Goal: Task Accomplishment & Management: Complete application form

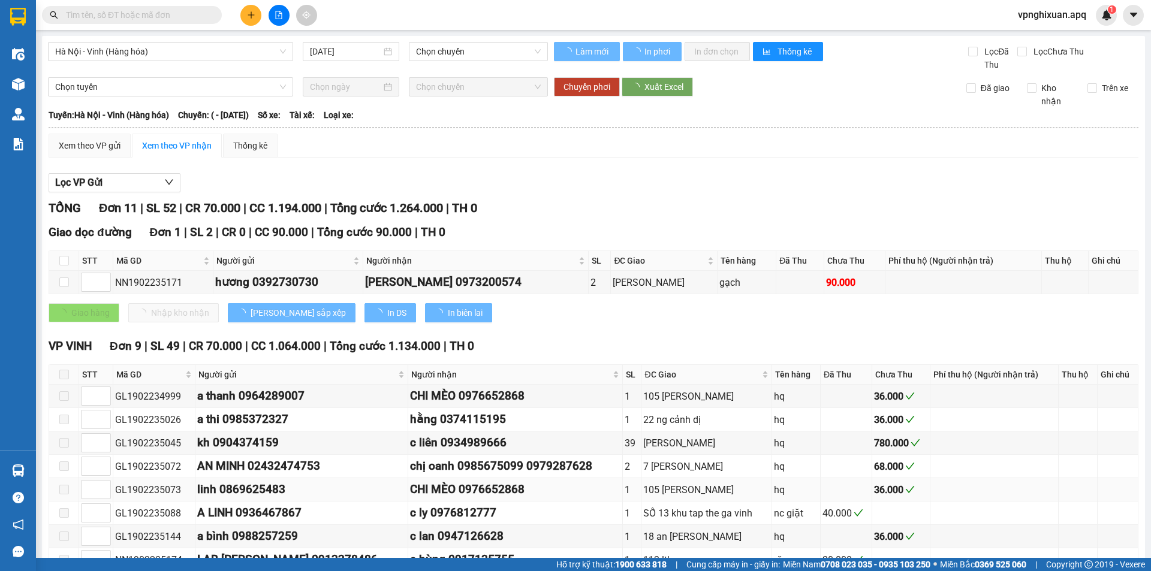
type input "[DATE]"
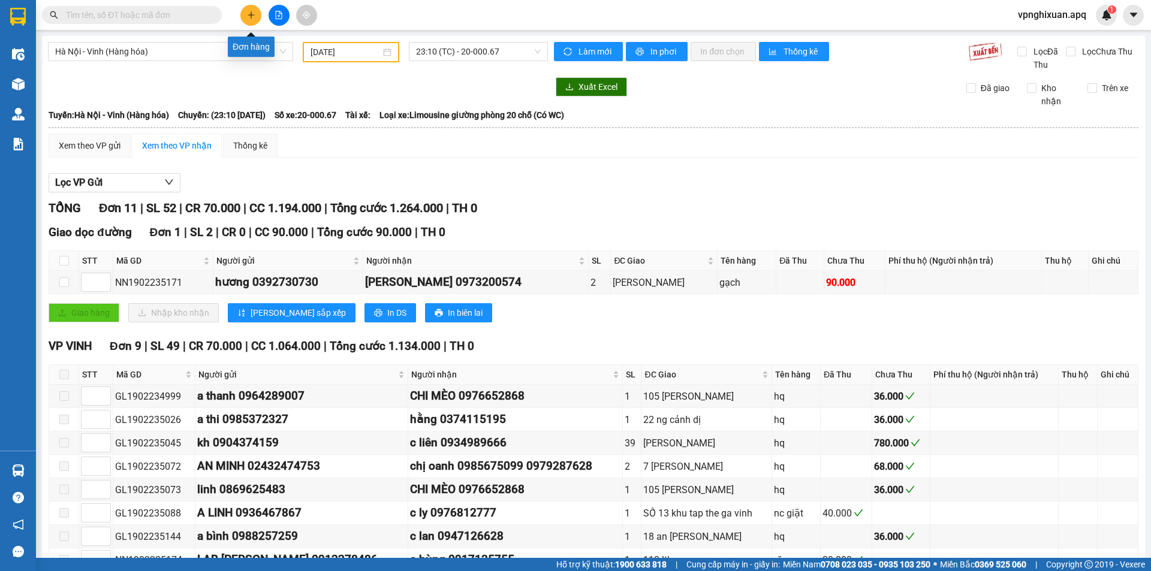
click at [254, 14] on icon "plus" at bounding box center [251, 15] width 8 height 8
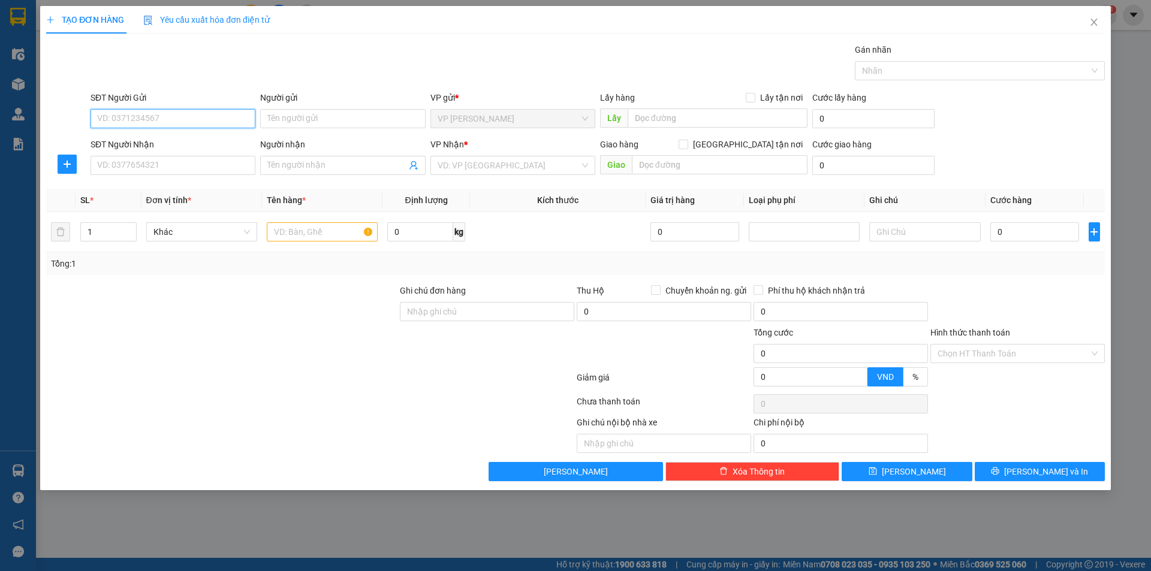
click at [192, 115] on input "SĐT Người Gửi" at bounding box center [173, 118] width 165 height 19
click at [182, 148] on div "0989363162 - c thu" at bounding box center [173, 142] width 151 height 13
type input "0989363162"
type input "c thu"
type input "0989363162"
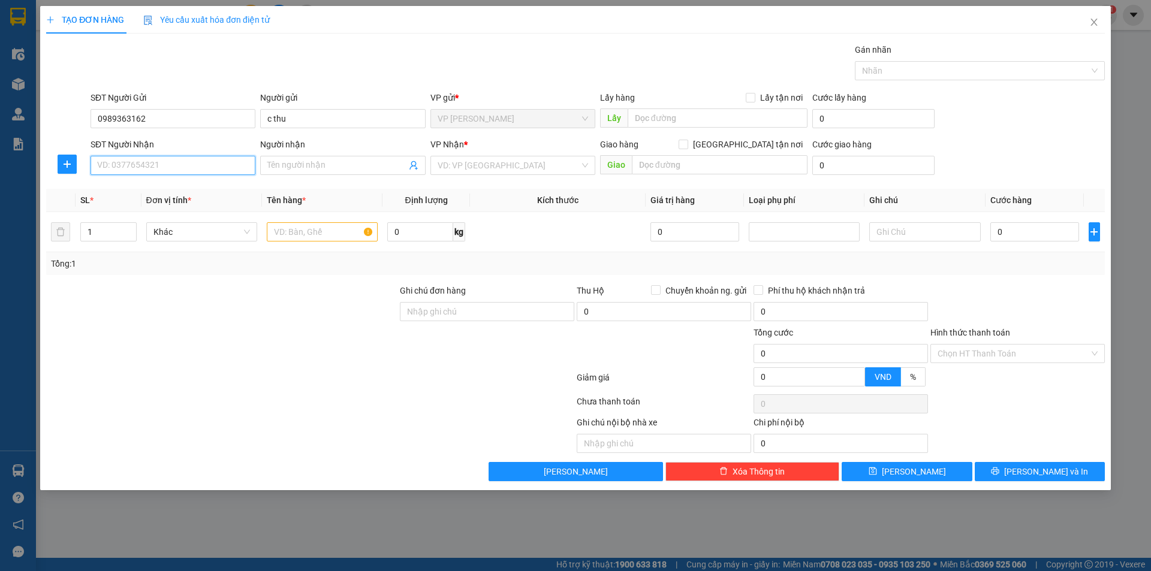
click at [174, 168] on input "SĐT Người Nhận" at bounding box center [173, 165] width 165 height 19
click at [183, 210] on div "0967868702 - đậu long" at bounding box center [173, 208] width 151 height 13
type input "0967868702"
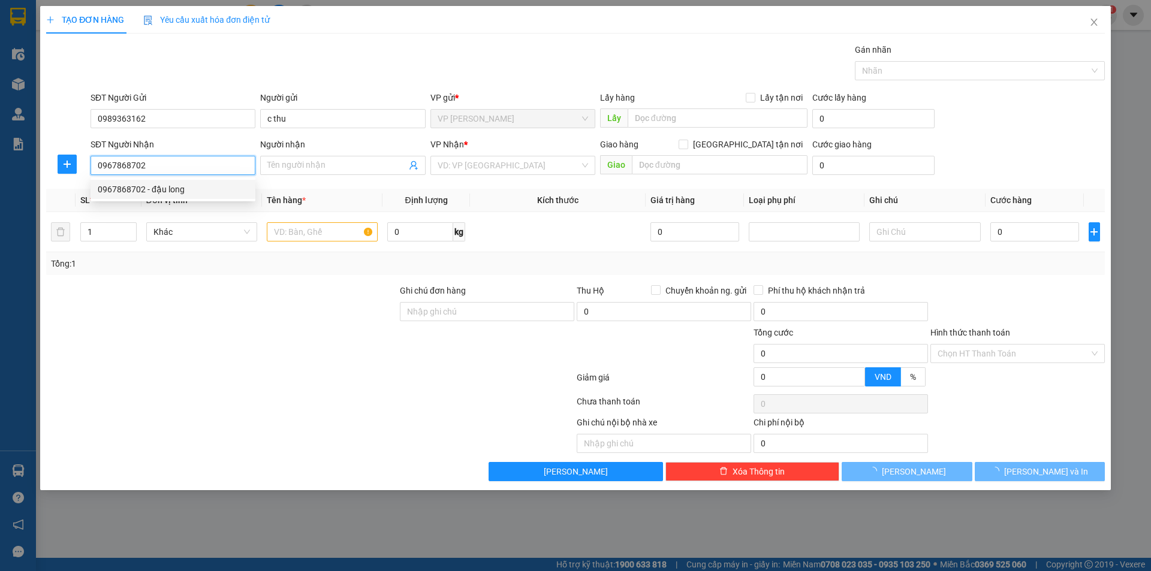
type input "đậu long"
checkbox input "true"
type input "Số 2. Ngachs 67 .ngõ 219 .định công thượng .[GEOGRAPHIC_DATA]"
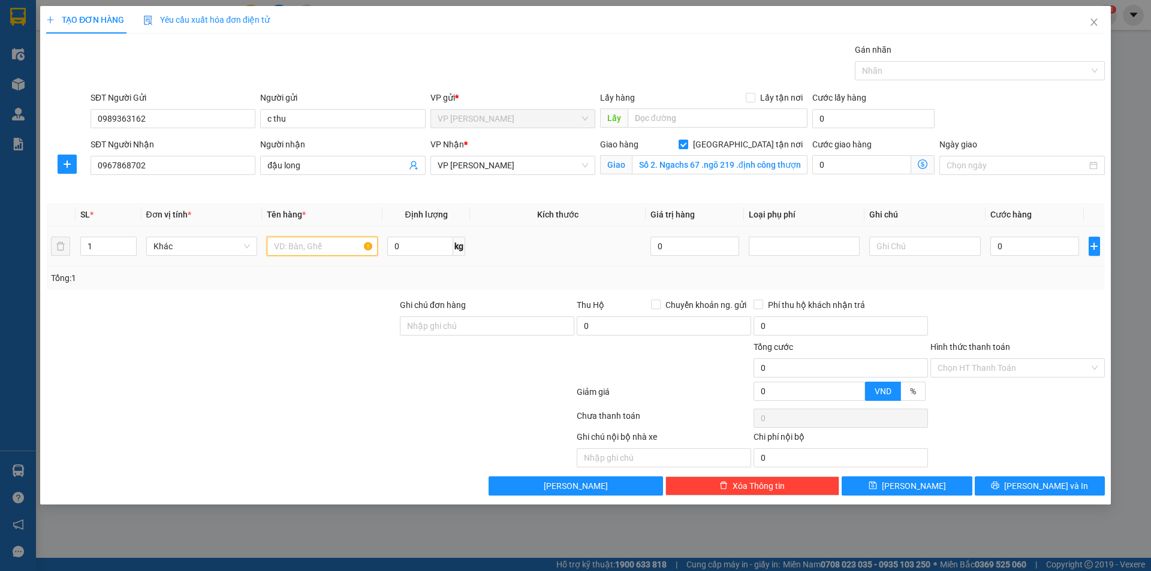
click at [306, 249] on input "text" at bounding box center [322, 246] width 111 height 19
click at [1015, 252] on input "0" at bounding box center [1035, 246] width 89 height 19
type input "7"
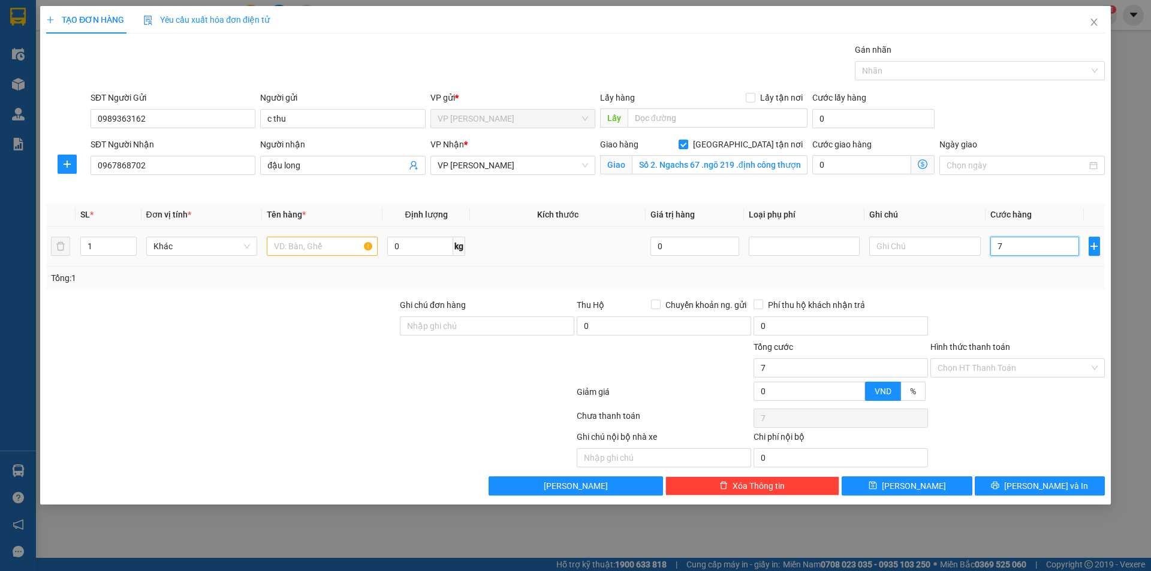
type input "70"
type input "700"
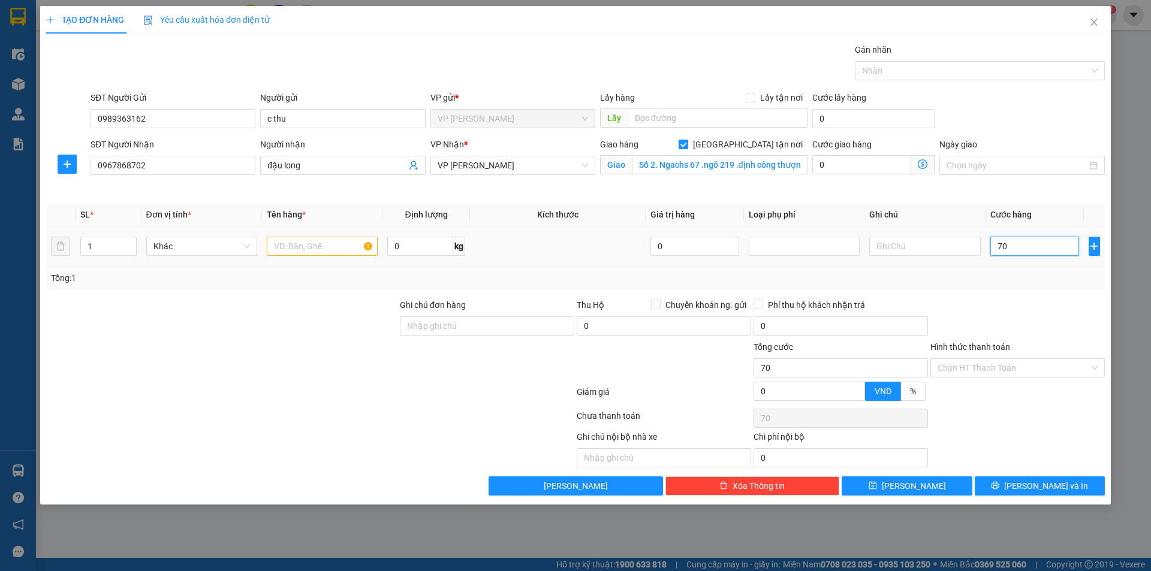
type input "700"
type input "7.000"
type input "70.000"
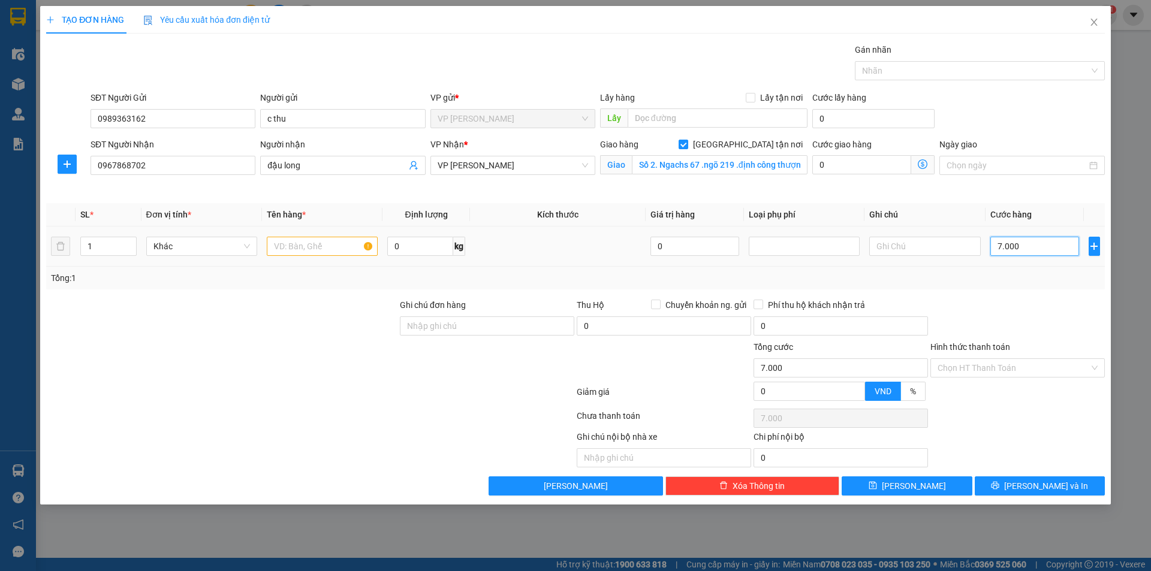
type input "70.000"
click at [302, 238] on input "text" at bounding box center [322, 246] width 111 height 19
type input "thực phẩm"
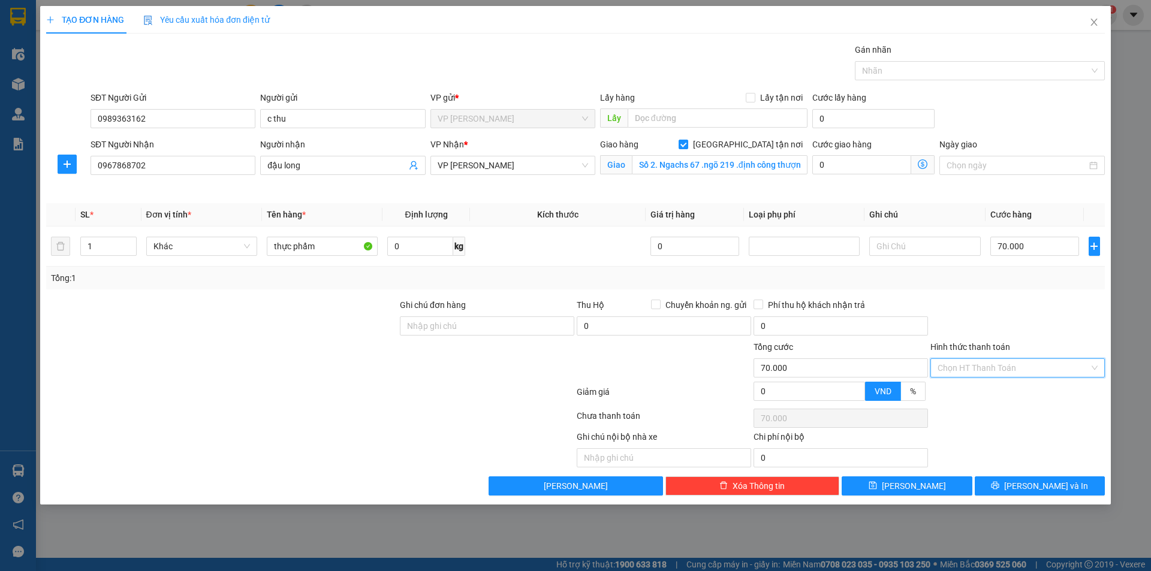
click at [998, 365] on input "Hình thức thanh toán" at bounding box center [1014, 368] width 152 height 18
click at [995, 394] on div "Tại văn phòng" at bounding box center [1018, 392] width 160 height 13
type input "0"
click at [1034, 486] on span "[PERSON_NAME] và In" at bounding box center [1046, 486] width 84 height 13
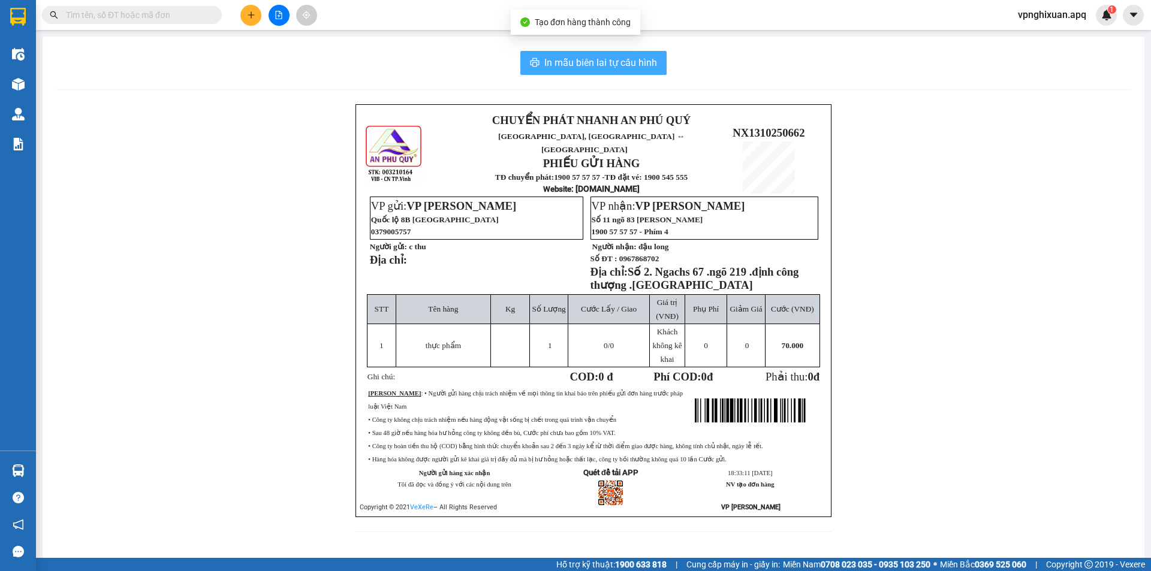
click at [587, 61] on span "In mẫu biên lai tự cấu hình" at bounding box center [600, 62] width 113 height 15
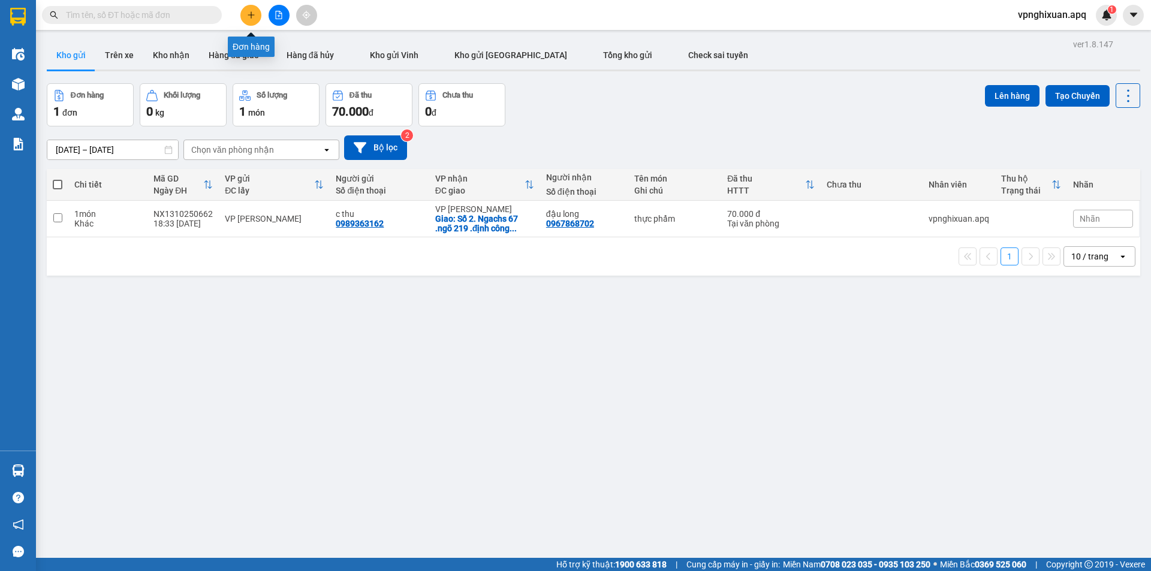
click at [250, 13] on icon "plus" at bounding box center [251, 15] width 8 height 8
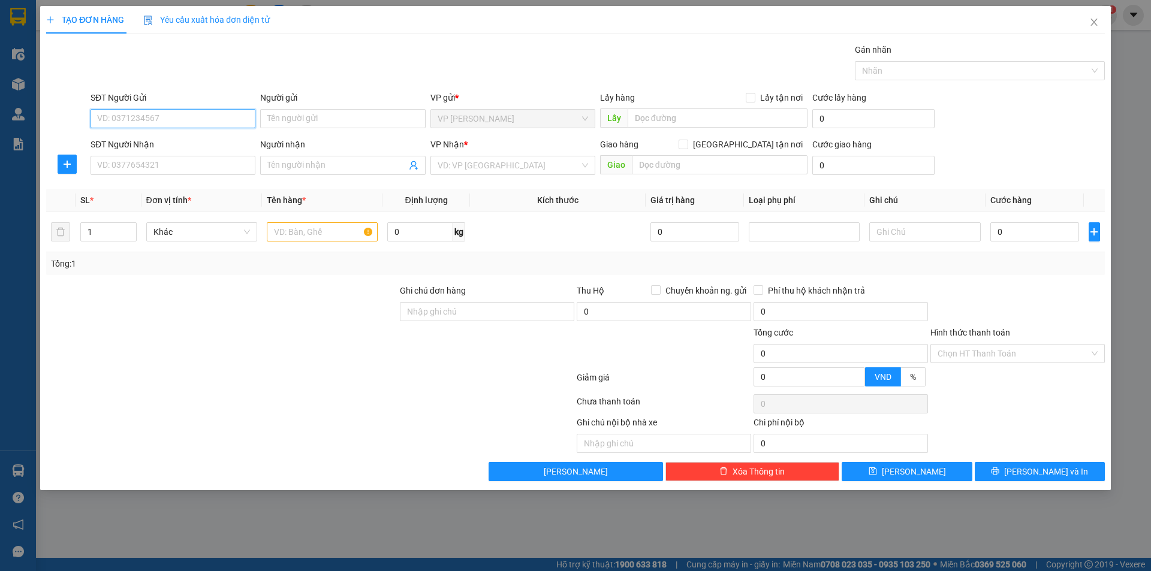
click at [180, 115] on input "SĐT Người Gửi" at bounding box center [173, 118] width 165 height 19
click at [197, 142] on div "0352371817 - Em Hậu" at bounding box center [173, 142] width 151 height 13
type input "0352371817"
type input "Em Hậu"
type input "0352371817"
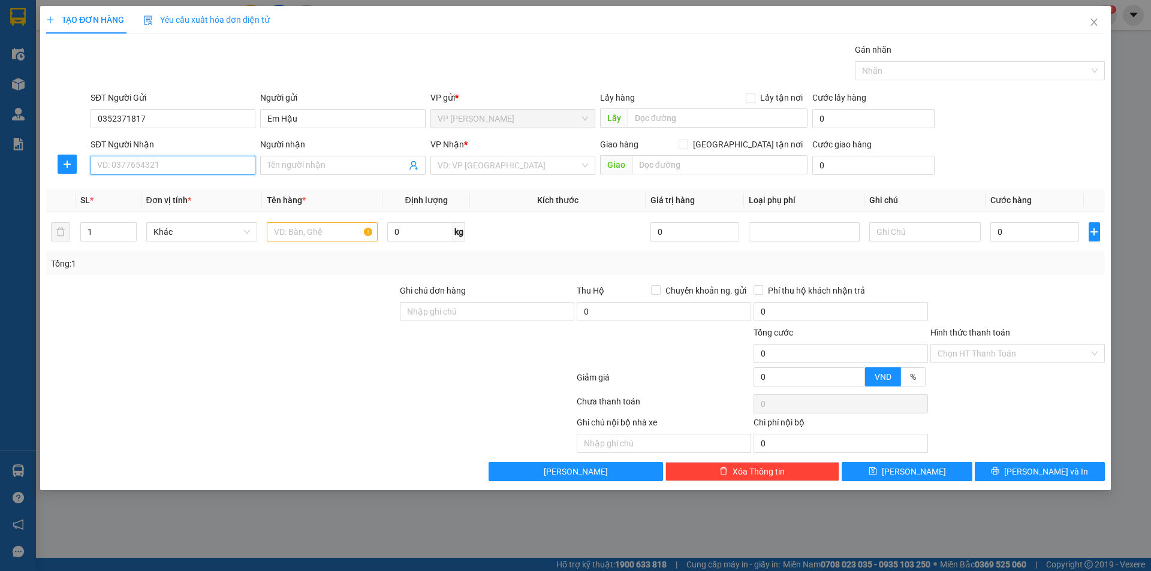
click at [198, 165] on input "SĐT Người Nhận" at bounding box center [173, 165] width 165 height 19
click at [185, 212] on div "0338157047 - [PERSON_NAME]" at bounding box center [173, 208] width 151 height 13
type input "0338157047"
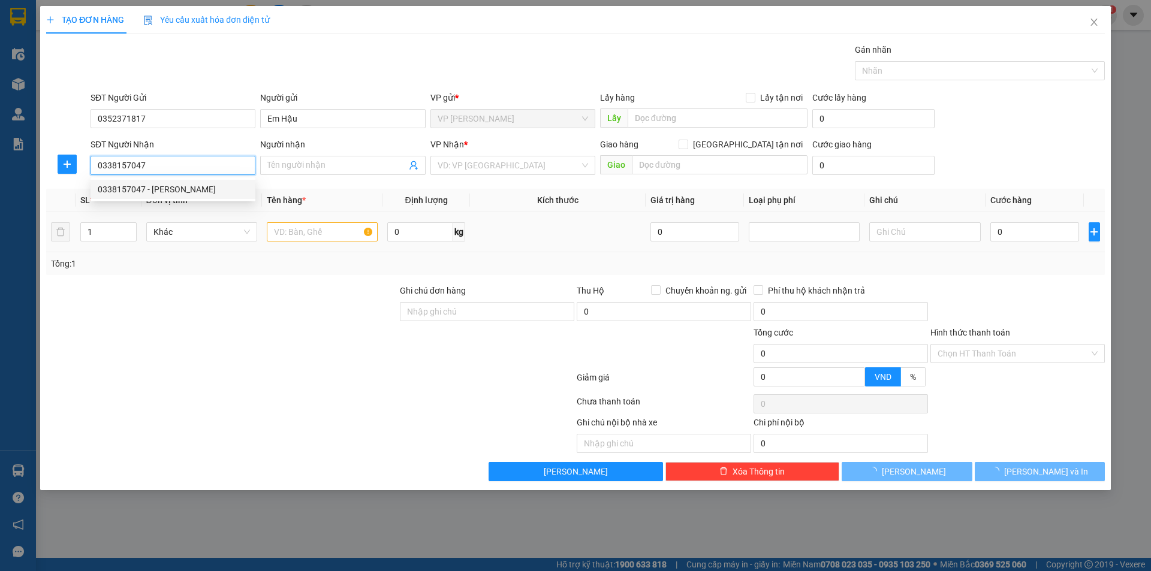
type input "[PERSON_NAME]"
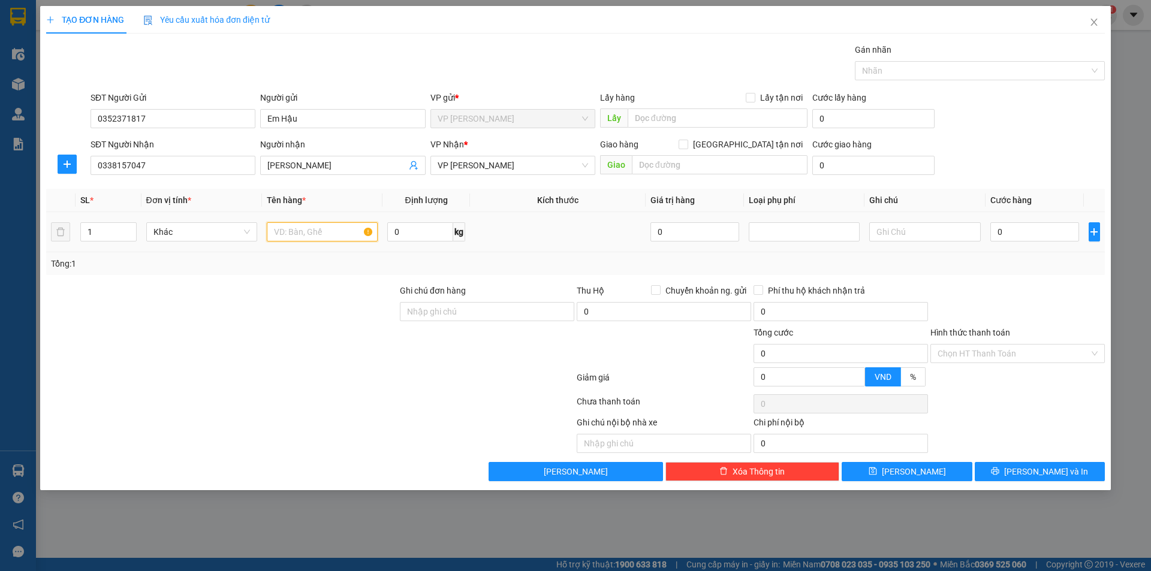
click at [289, 233] on input "text" at bounding box center [322, 231] width 111 height 19
type input "Bưởi"
click at [1021, 236] on input "0" at bounding box center [1035, 231] width 89 height 19
type input "8"
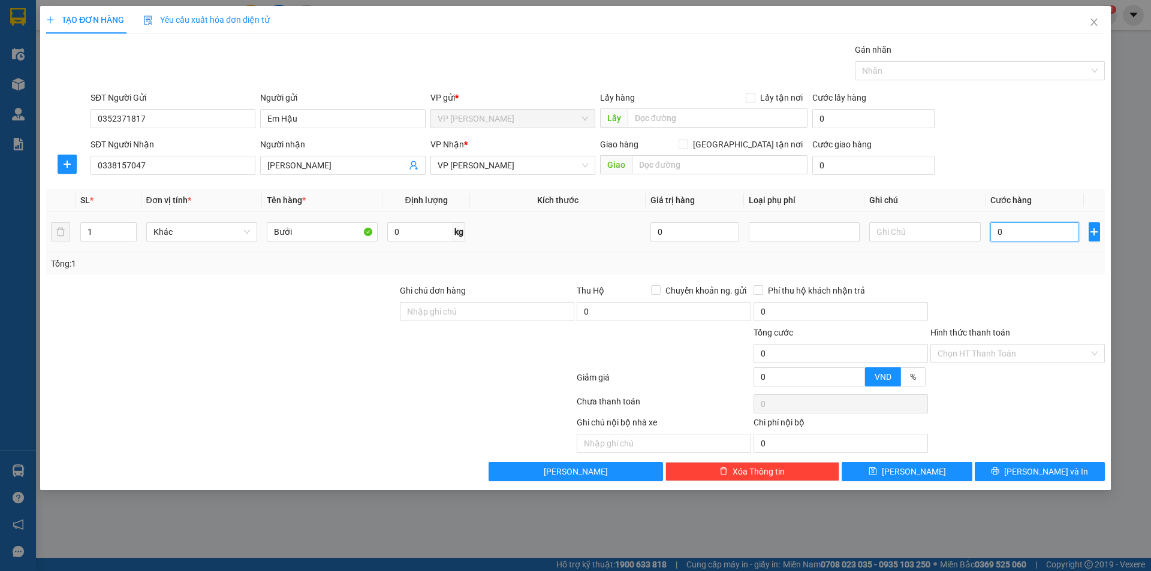
type input "8"
type input "80"
type input "800"
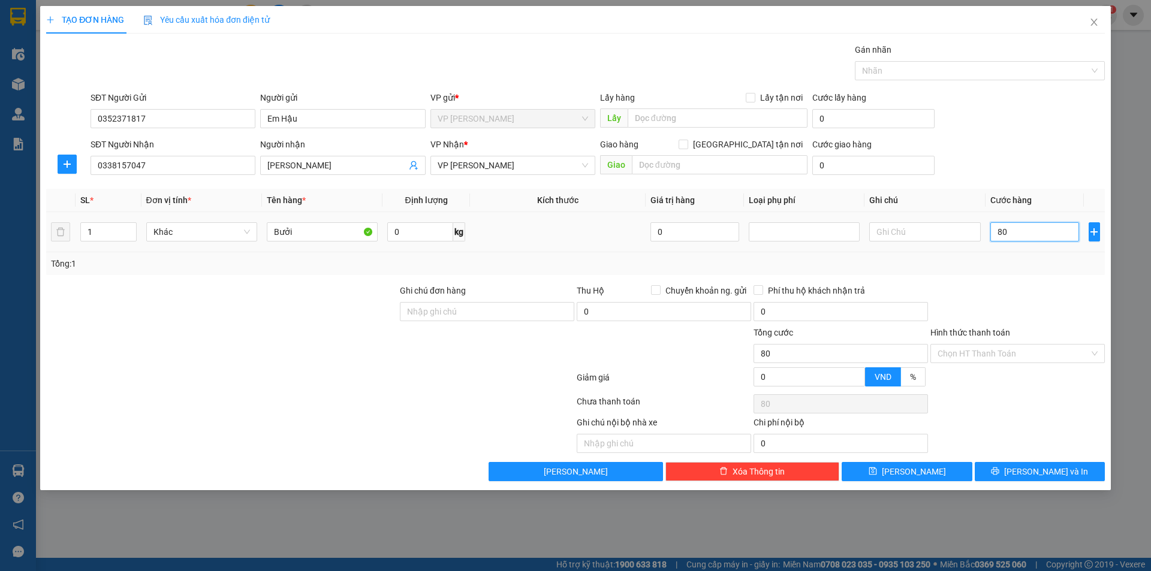
type input "800"
type input "8.000"
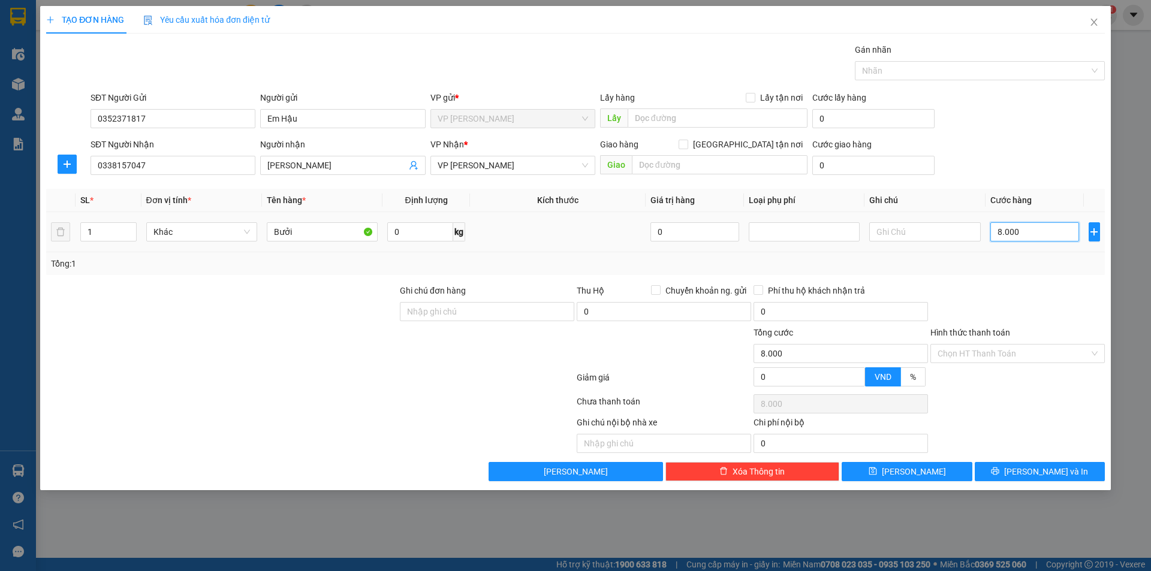
type input "80.000"
click at [457, 316] on input "Ghi chú đơn hàng" at bounding box center [487, 311] width 174 height 19
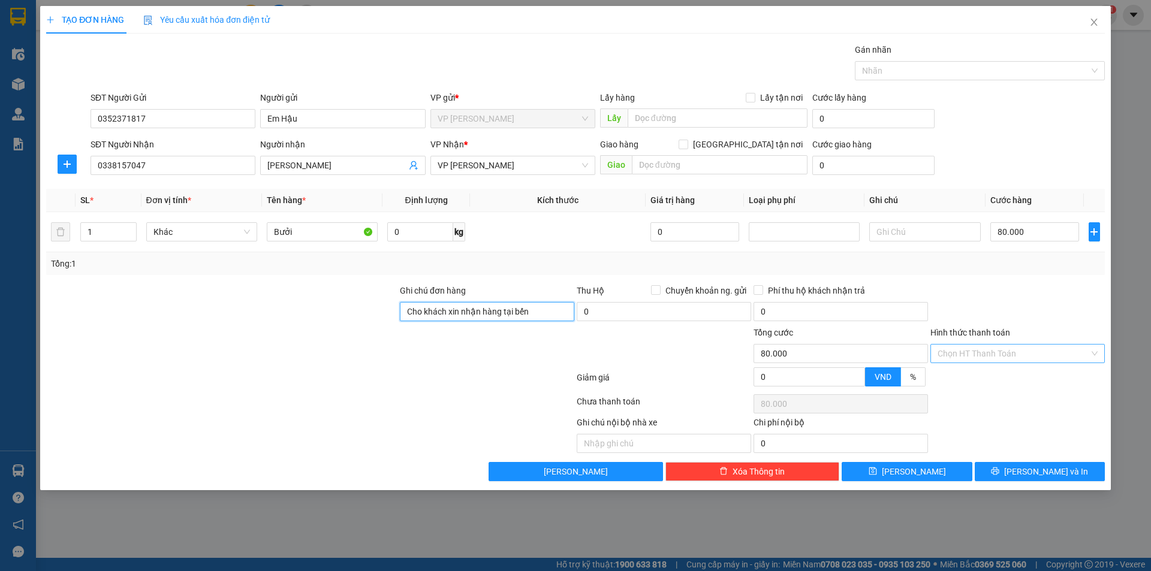
type input "Cho khách xin nhận hàng tại bến"
click at [1004, 351] on input "Hình thức thanh toán" at bounding box center [1014, 354] width 152 height 18
click at [982, 387] on div "Tại văn phòng" at bounding box center [1018, 377] width 174 height 19
type input "0"
click at [983, 351] on span "Tại văn phòng" at bounding box center [1018, 354] width 160 height 18
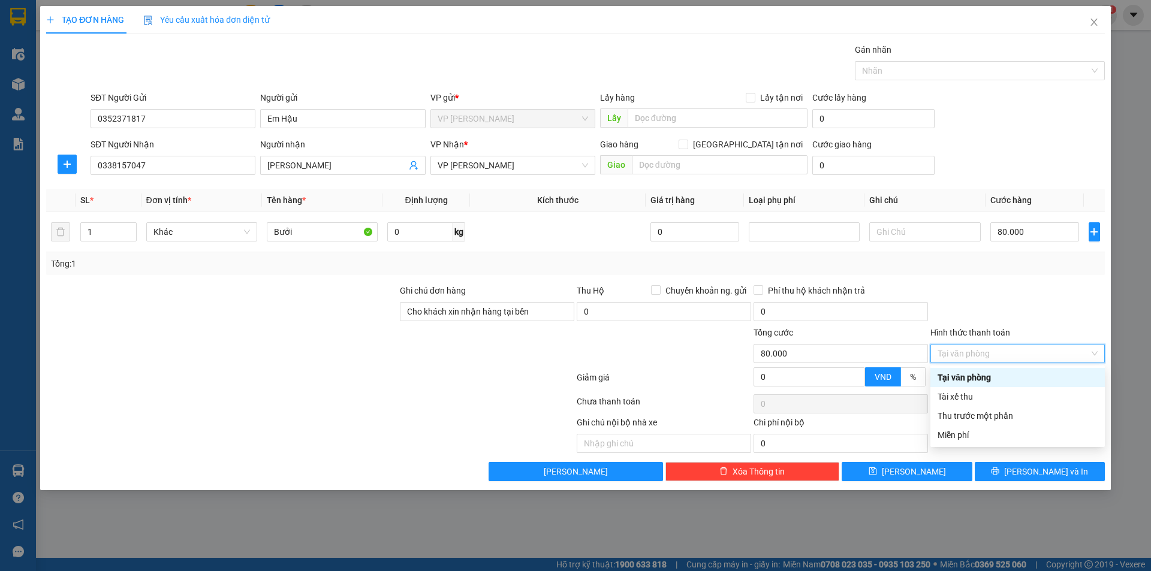
click at [977, 376] on div "Tại văn phòng" at bounding box center [1018, 377] width 160 height 13
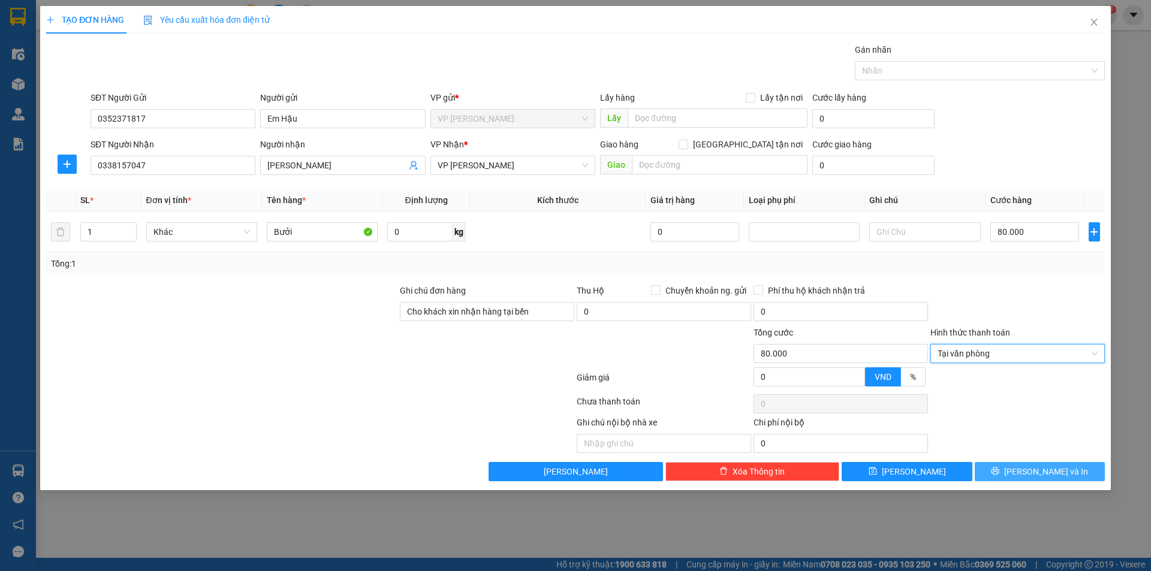
click at [1035, 470] on span "[PERSON_NAME] và In" at bounding box center [1046, 471] width 84 height 13
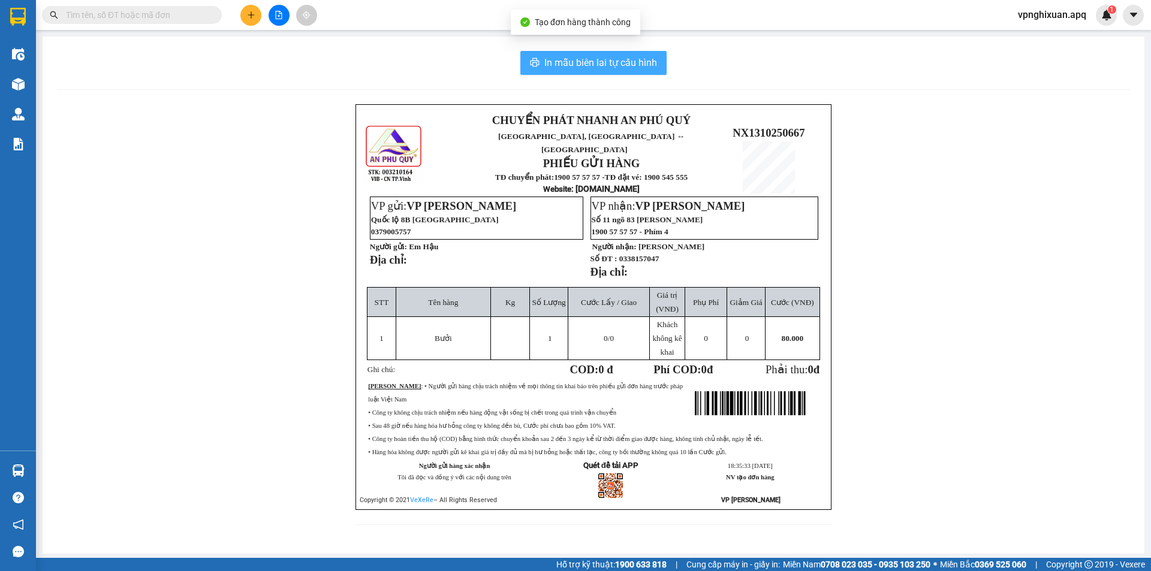
click at [594, 62] on span "In mẫu biên lai tự cấu hình" at bounding box center [600, 62] width 113 height 15
